Goal: Task Accomplishment & Management: Use online tool/utility

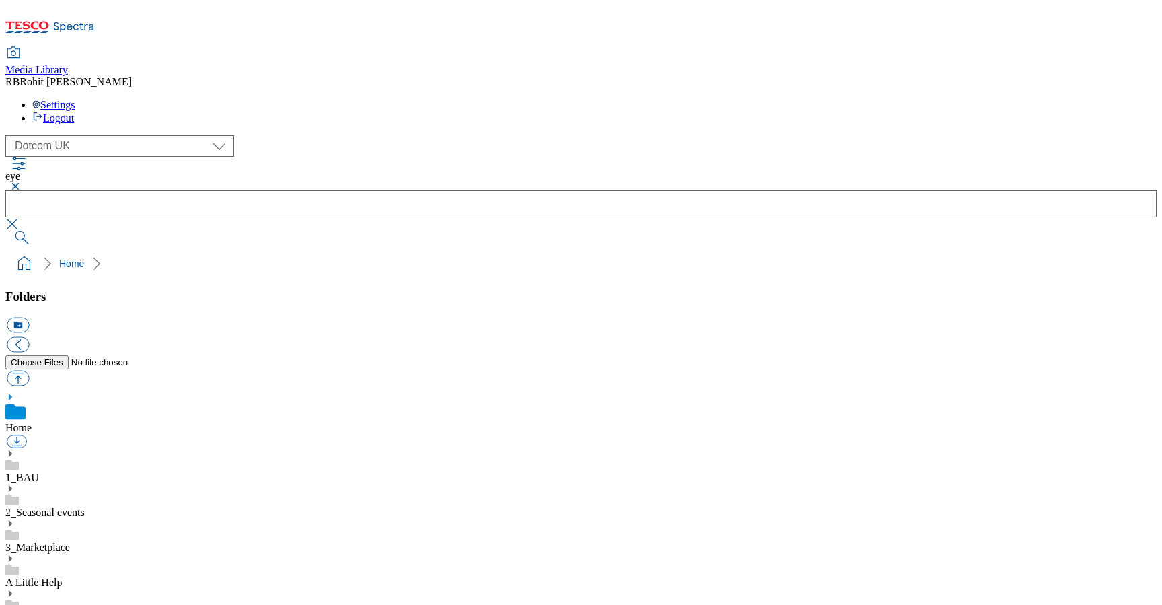
select select "flare-homepage"
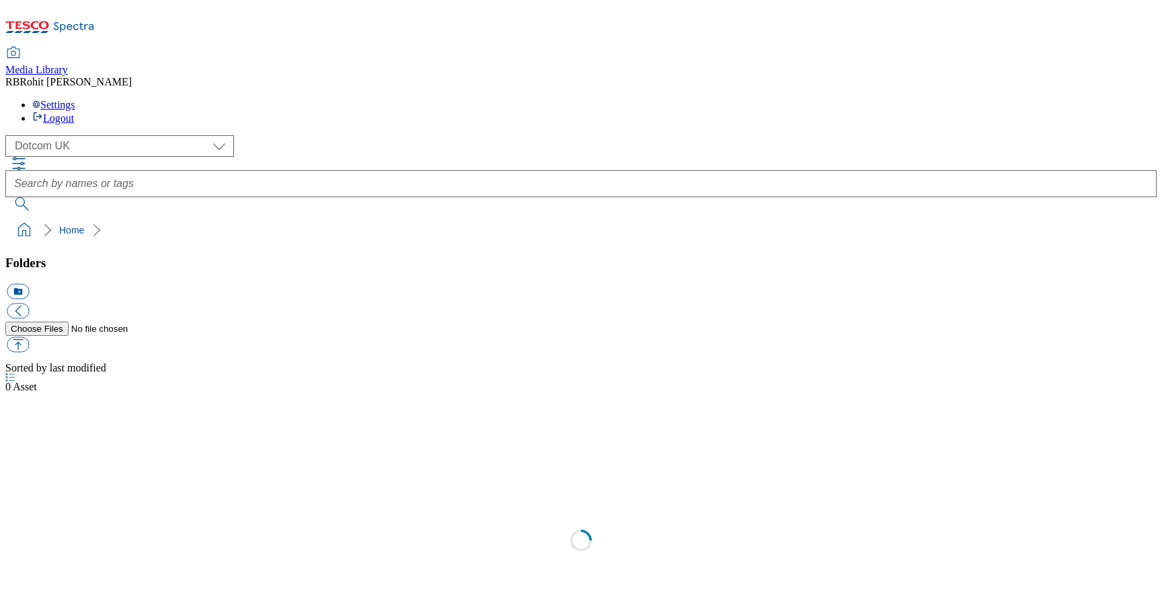
scroll to position [1, 0]
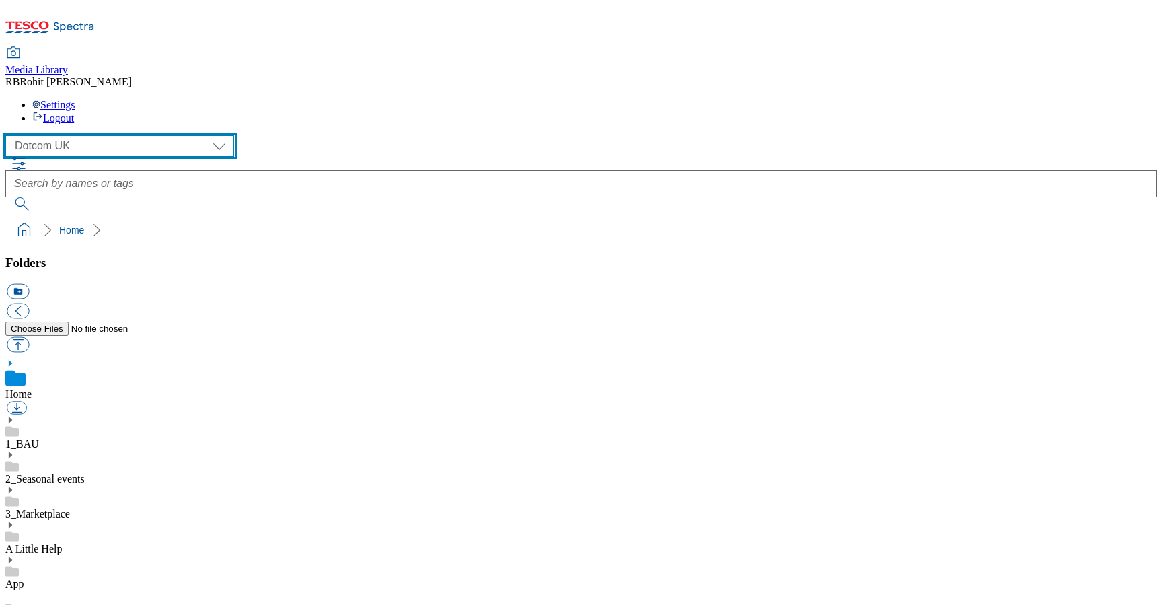
click at [59, 135] on select "Clubcard Marketing Clubcard ROI Dotcom UK GHS Marketing UK GHS ROI Realfood Tes…" at bounding box center [119, 146] width 229 height 22
select select "flare-ghs-roi"
click at [9, 135] on select "Clubcard Marketing Clubcard ROI Dotcom UK GHS Marketing UK GHS ROI Realfood Tes…" at bounding box center [119, 146] width 229 height 22
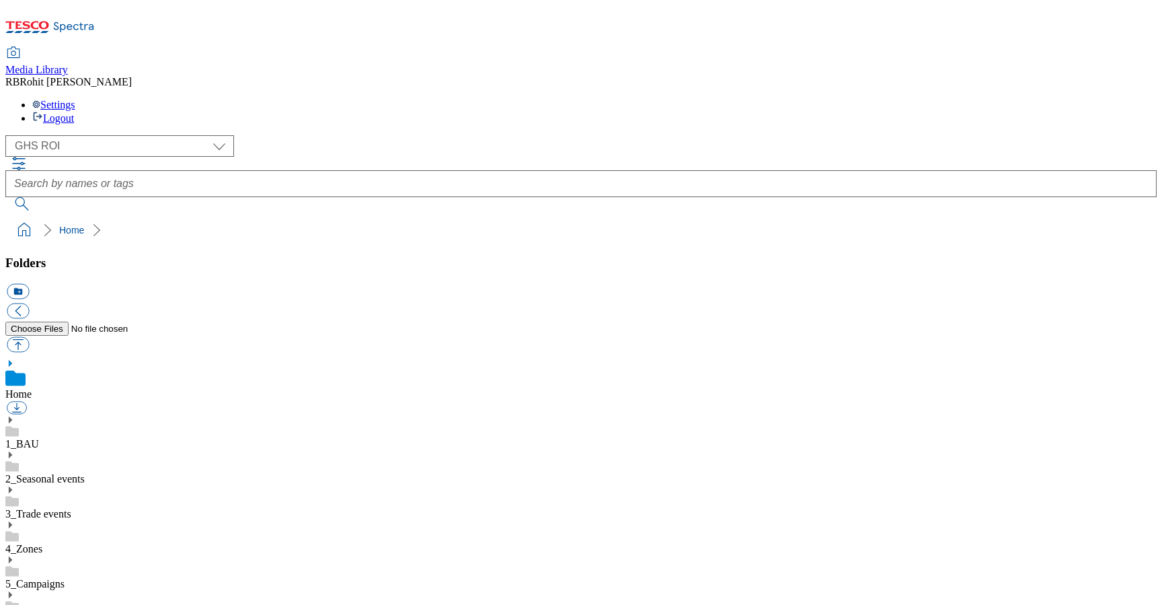
click at [118, 520] on div "4_Zones" at bounding box center [581, 537] width 1152 height 35
click at [12, 506] on use at bounding box center [10, 509] width 3 height 7
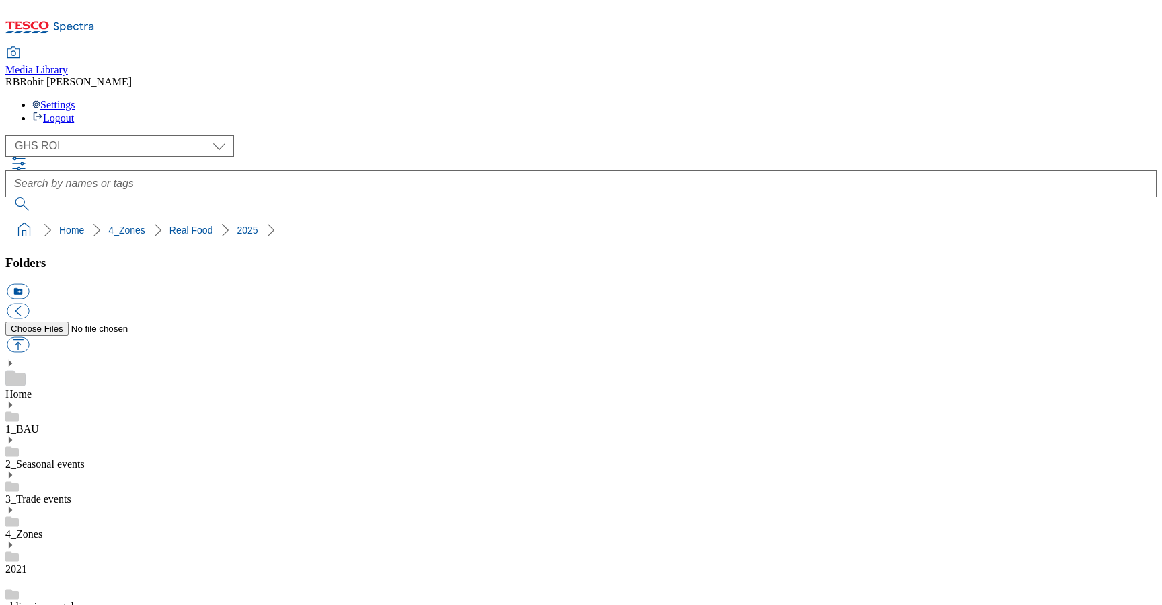
scroll to position [994, 0]
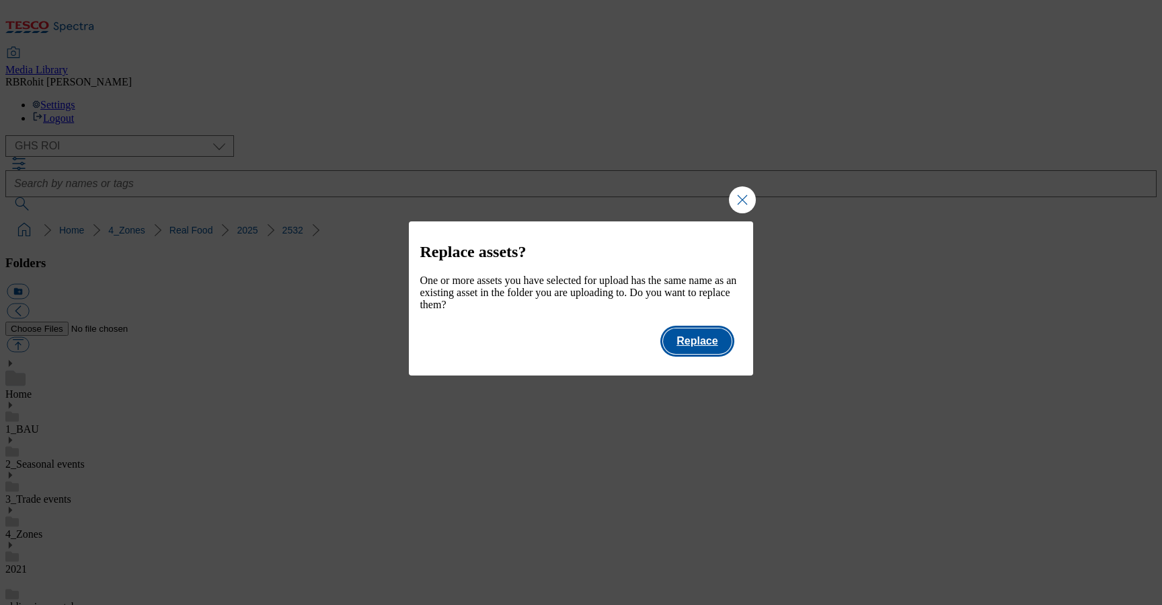
click at [697, 350] on button "Replace" at bounding box center [697, 341] width 68 height 26
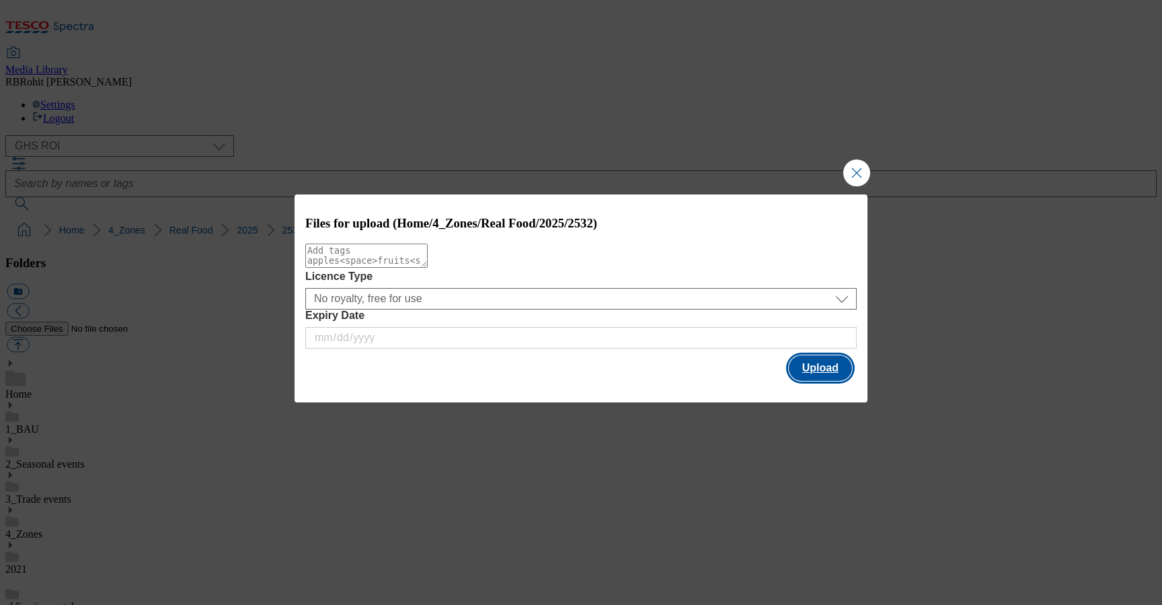
click at [806, 366] on button "Upload" at bounding box center [820, 368] width 63 height 26
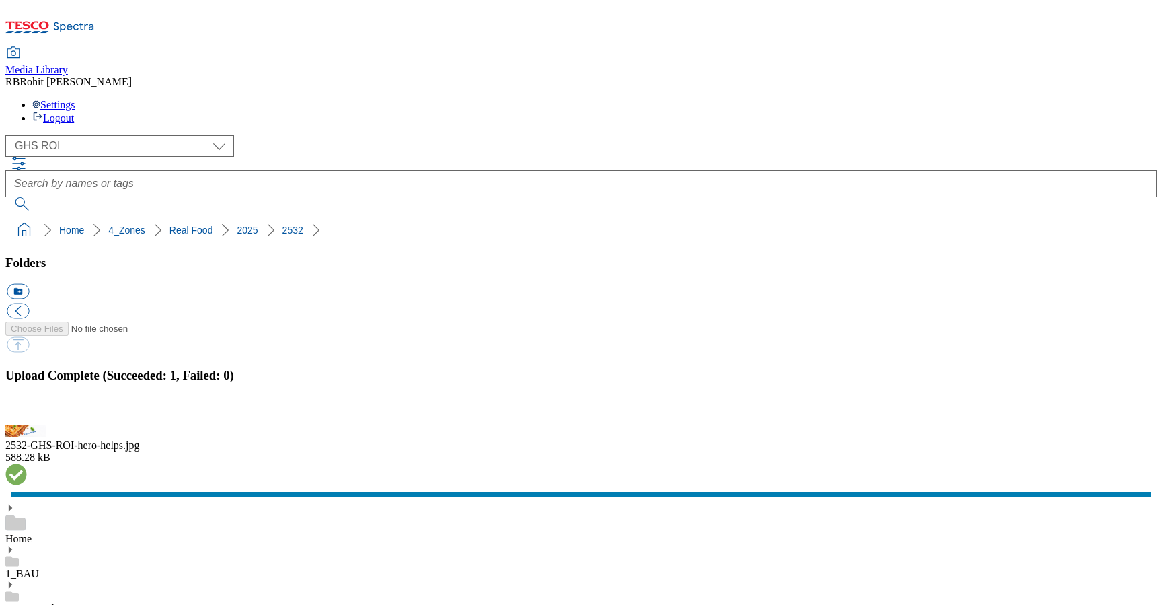
click at [27, 411] on button "button" at bounding box center [17, 417] width 20 height 13
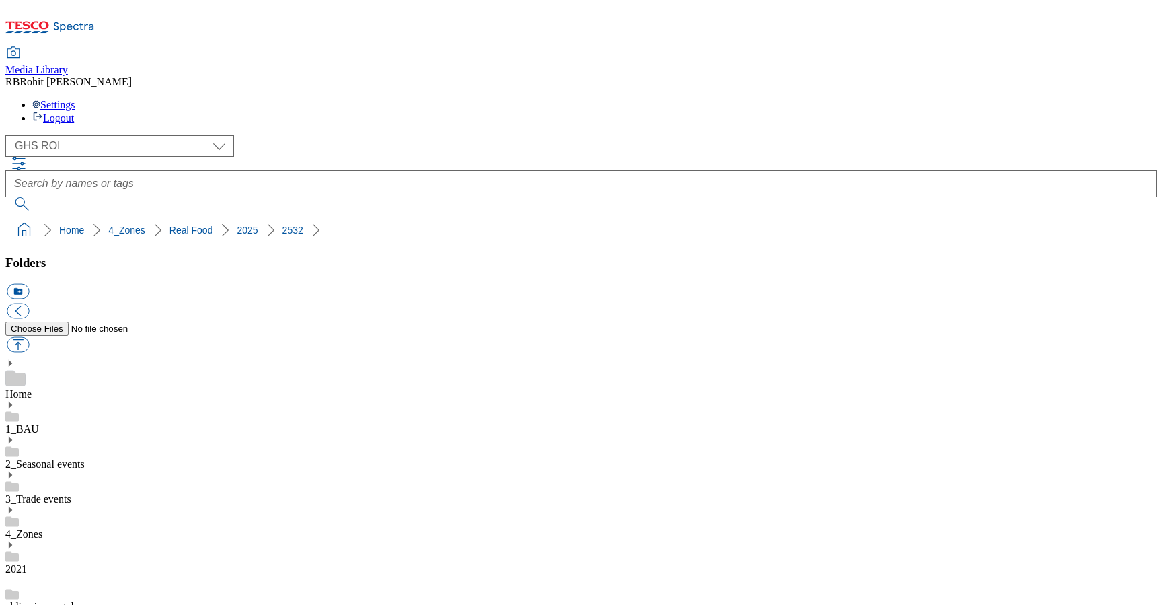
scroll to position [0, 0]
click at [102, 359] on div "Home" at bounding box center [581, 380] width 1152 height 42
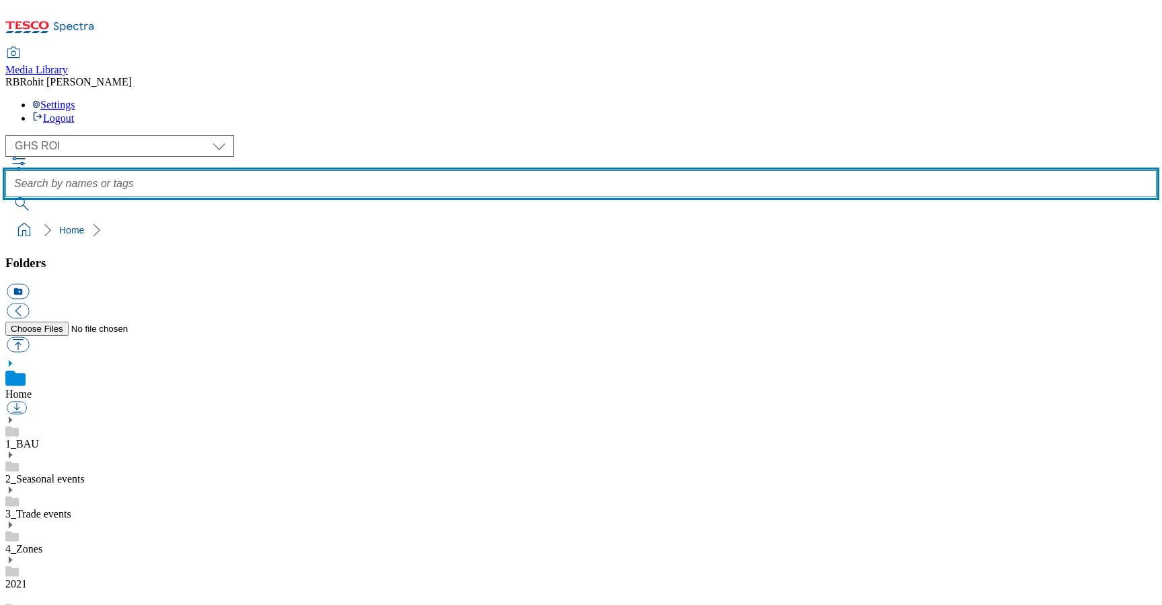
click at [437, 170] on input "text" at bounding box center [581, 183] width 1152 height 27
type input "pumpkin"
click at [5, 197] on button "submit" at bounding box center [22, 203] width 35 height 13
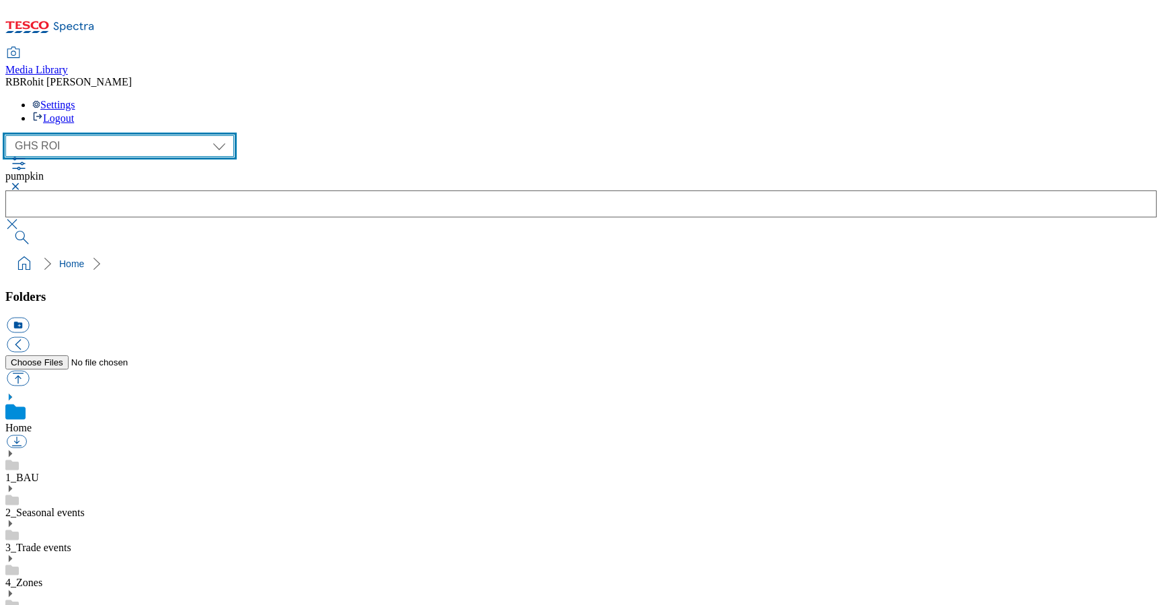
click at [83, 135] on select "Clubcard Marketing Clubcard ROI Dotcom UK GHS Marketing UK GHS ROI Realfood Tes…" at bounding box center [119, 146] width 229 height 22
select select "flare-ghs-mktg"
click at [9, 135] on select "Clubcard Marketing Clubcard ROI Dotcom UK GHS Marketing UK GHS ROI Realfood Tes…" at bounding box center [119, 146] width 229 height 22
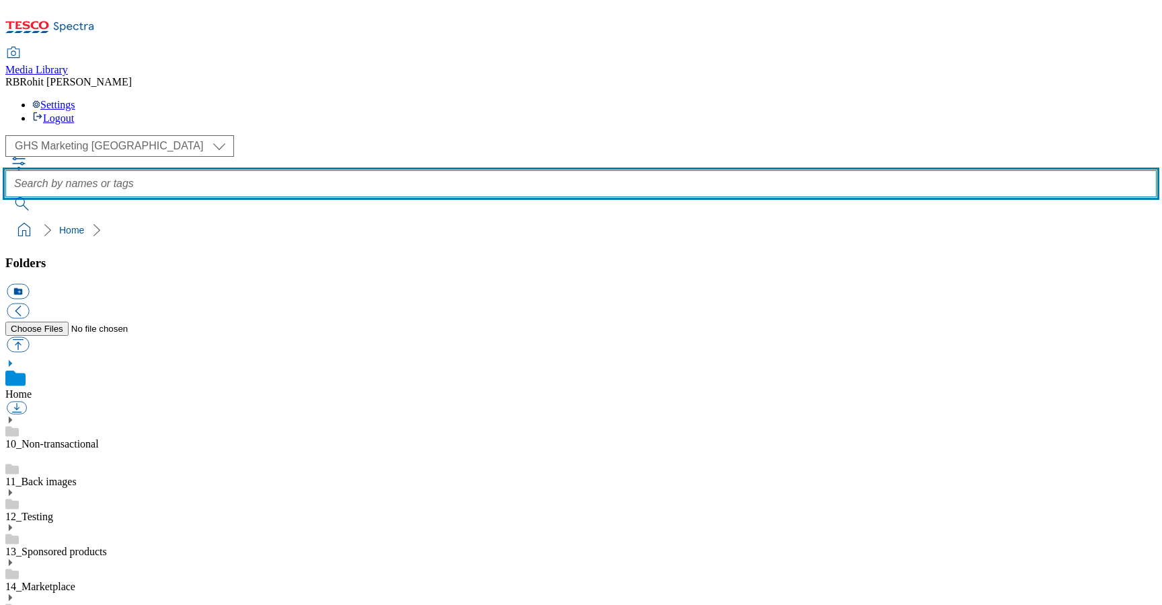
click at [463, 170] on input "text" at bounding box center [581, 183] width 1152 height 27
type input "pumpkin"
click at [5, 197] on button "submit" at bounding box center [22, 203] width 35 height 13
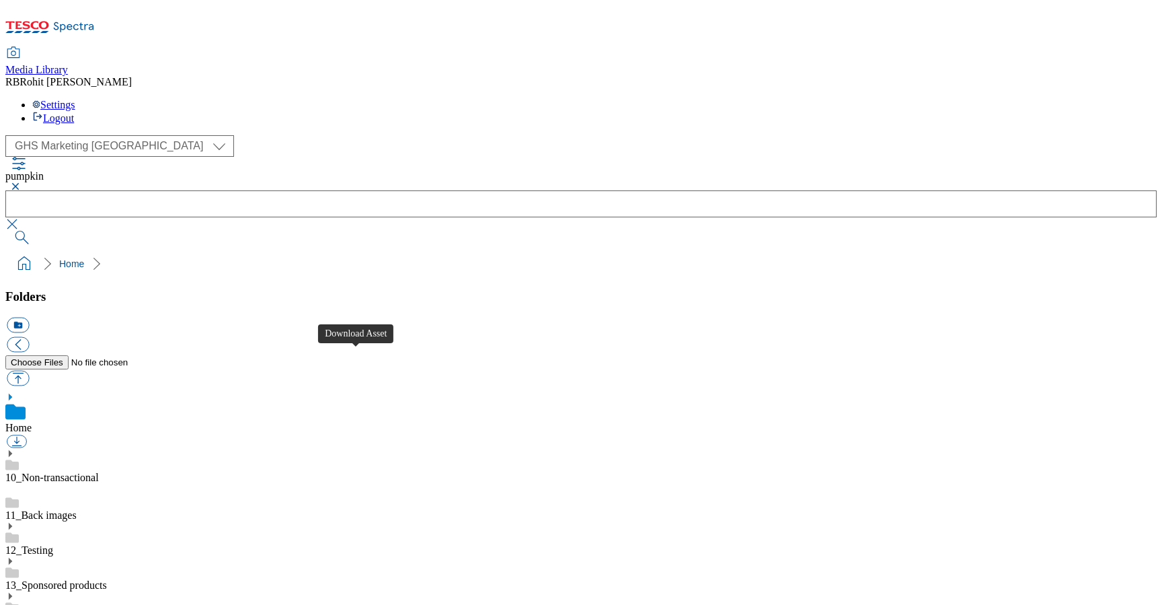
click at [124, 521] on div "12_Testing" at bounding box center [581, 538] width 1152 height 35
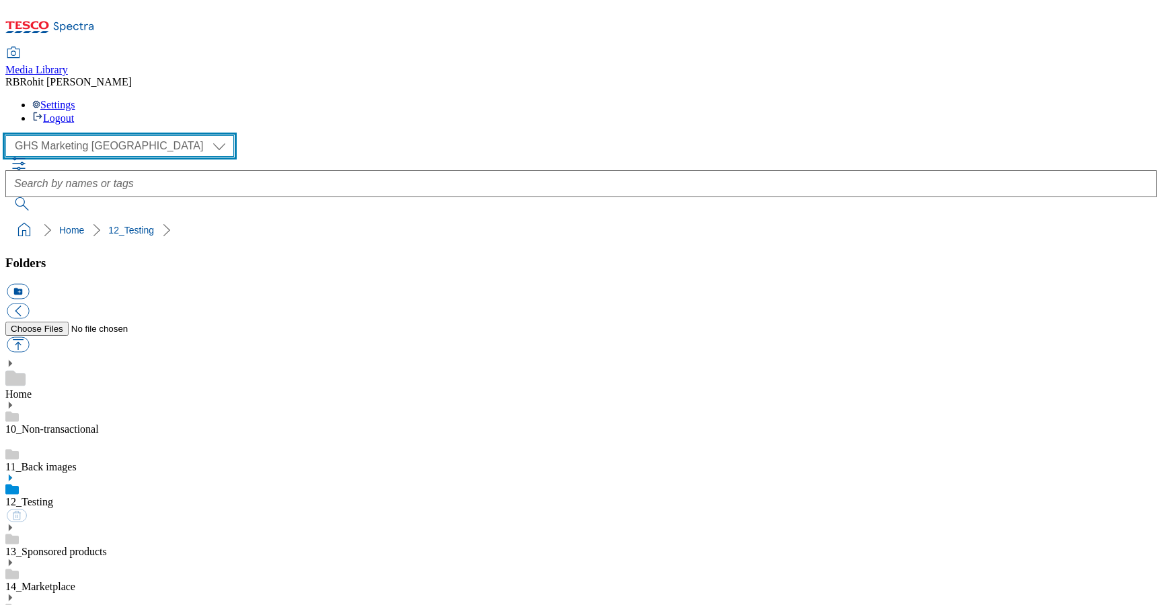
click at [143, 135] on select "Clubcard Marketing Clubcard ROI Dotcom UK GHS Marketing UK GHS ROI Realfood Tes…" at bounding box center [119, 146] width 229 height 22
select select "flare-ghs-roi"
click at [9, 135] on select "Clubcard Marketing Clubcard ROI Dotcom UK GHS Marketing UK GHS ROI Realfood Tes…" at bounding box center [119, 146] width 229 height 22
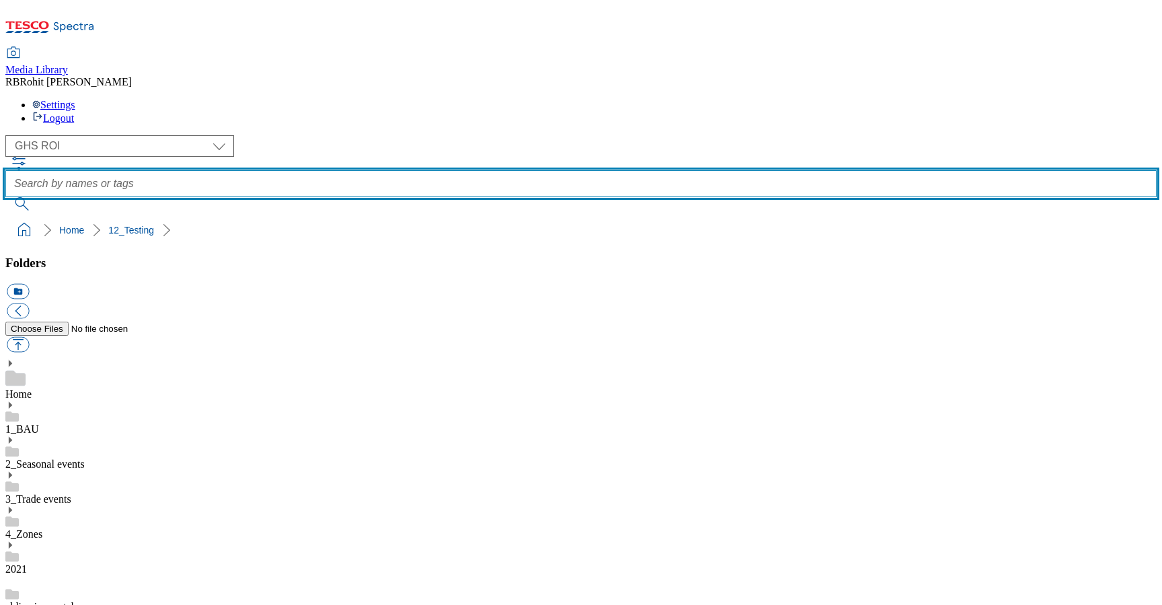
click at [422, 170] on input "text" at bounding box center [581, 183] width 1152 height 27
type input "coke"
click at [5, 197] on button "submit" at bounding box center [22, 203] width 35 height 13
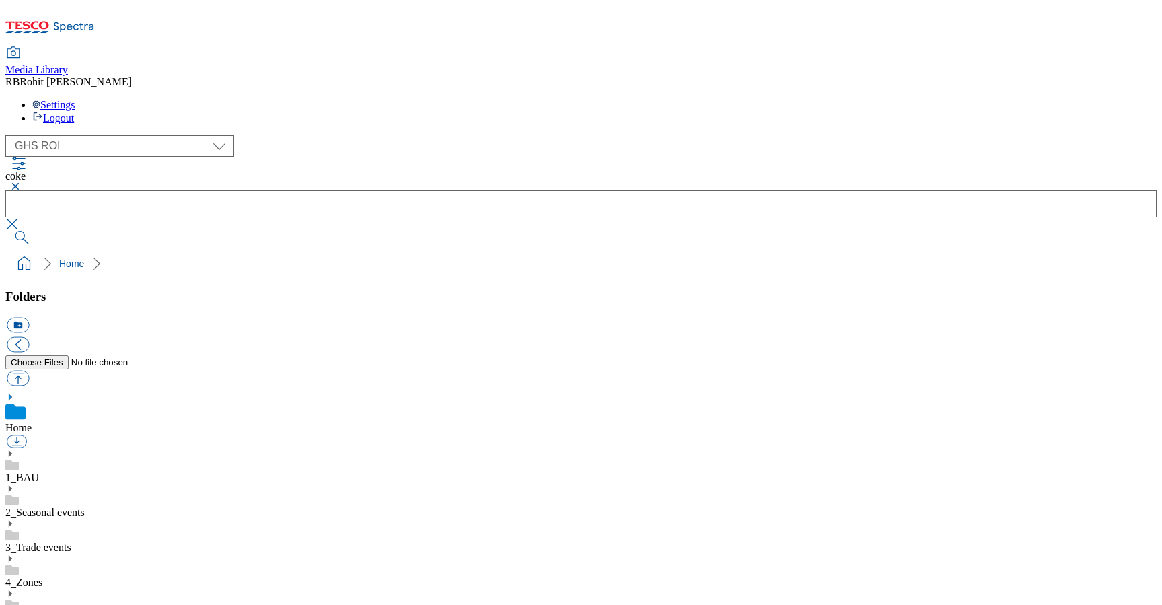
scroll to position [264, 0]
click at [22, 182] on button "button" at bounding box center [13, 186] width 16 height 8
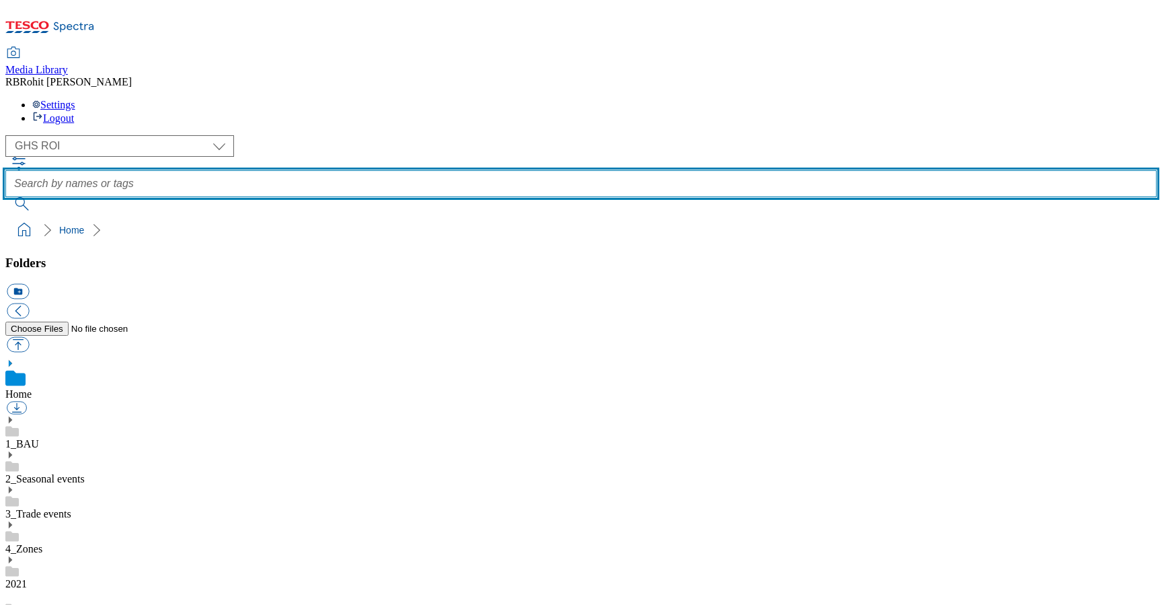
click at [432, 170] on input "text" at bounding box center [581, 183] width 1152 height 27
type input "drink"
click at [5, 197] on button "submit" at bounding box center [22, 203] width 35 height 13
